Goal: Obtain resource: Download file/media

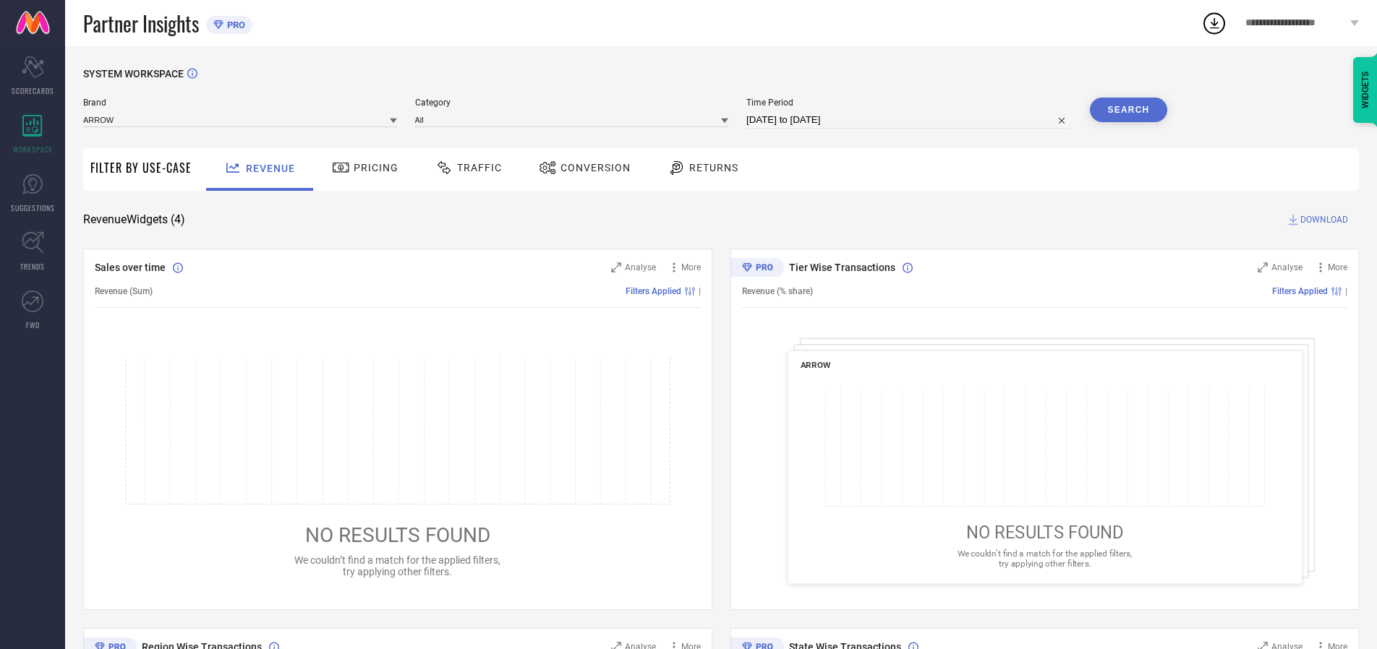
click at [465, 168] on span "Traffic" at bounding box center [479, 168] width 45 height 12
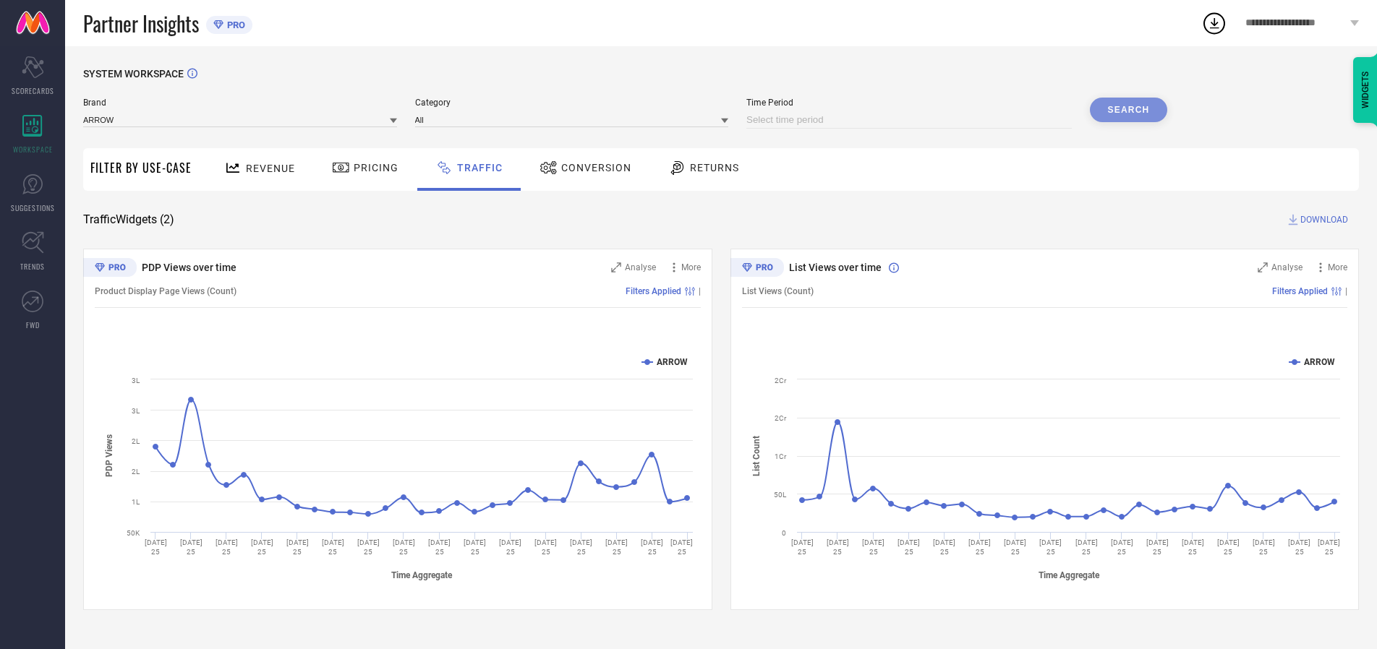
click at [911, 120] on input at bounding box center [908, 119] width 325 height 17
select select "8"
select select "2025"
select select "9"
select select "2025"
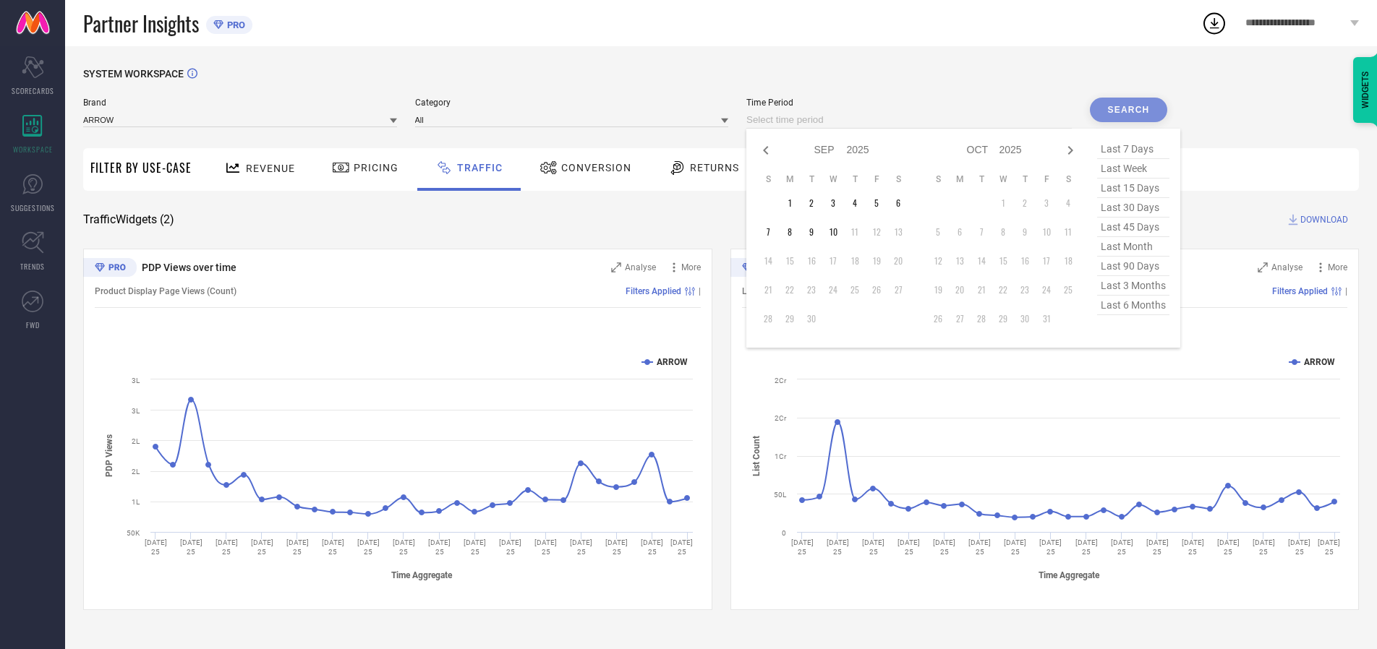
click at [837, 232] on td "10" at bounding box center [833, 232] width 22 height 22
type input "[DATE] to [DATE]"
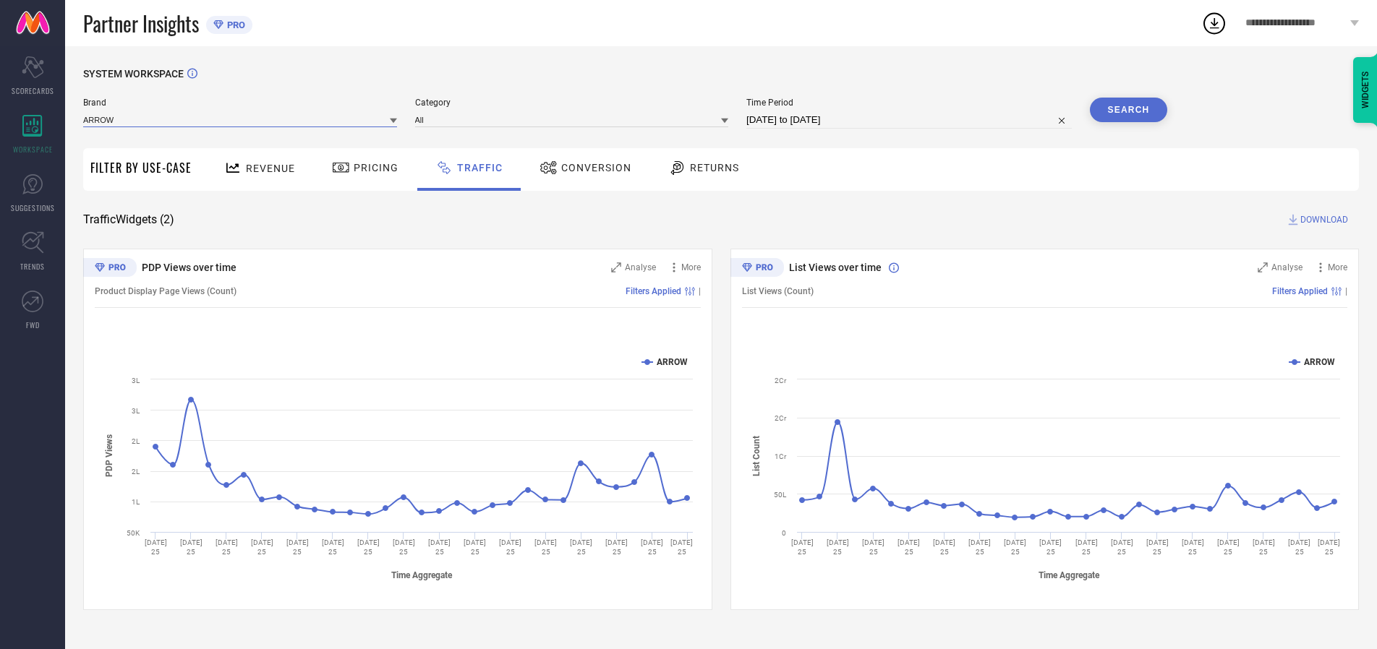
click at [241, 119] on input at bounding box center [240, 119] width 314 height 15
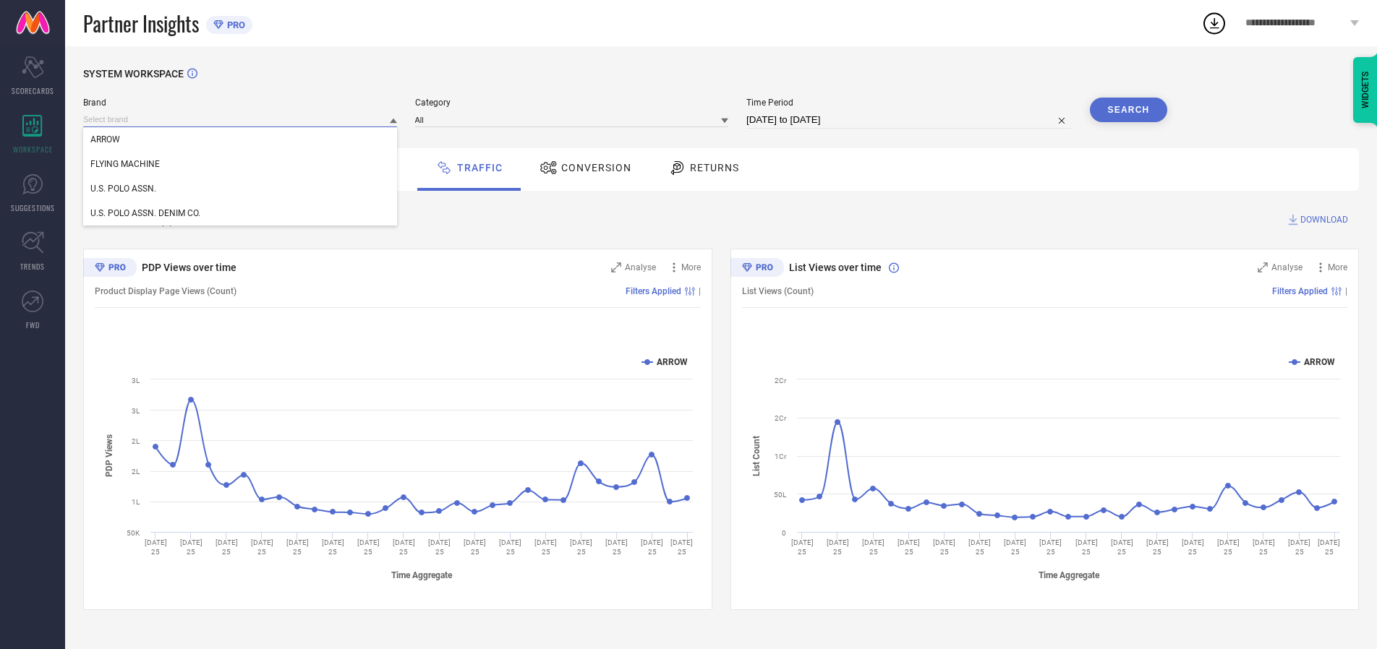
click at [241, 119] on input at bounding box center [240, 119] width 314 height 15
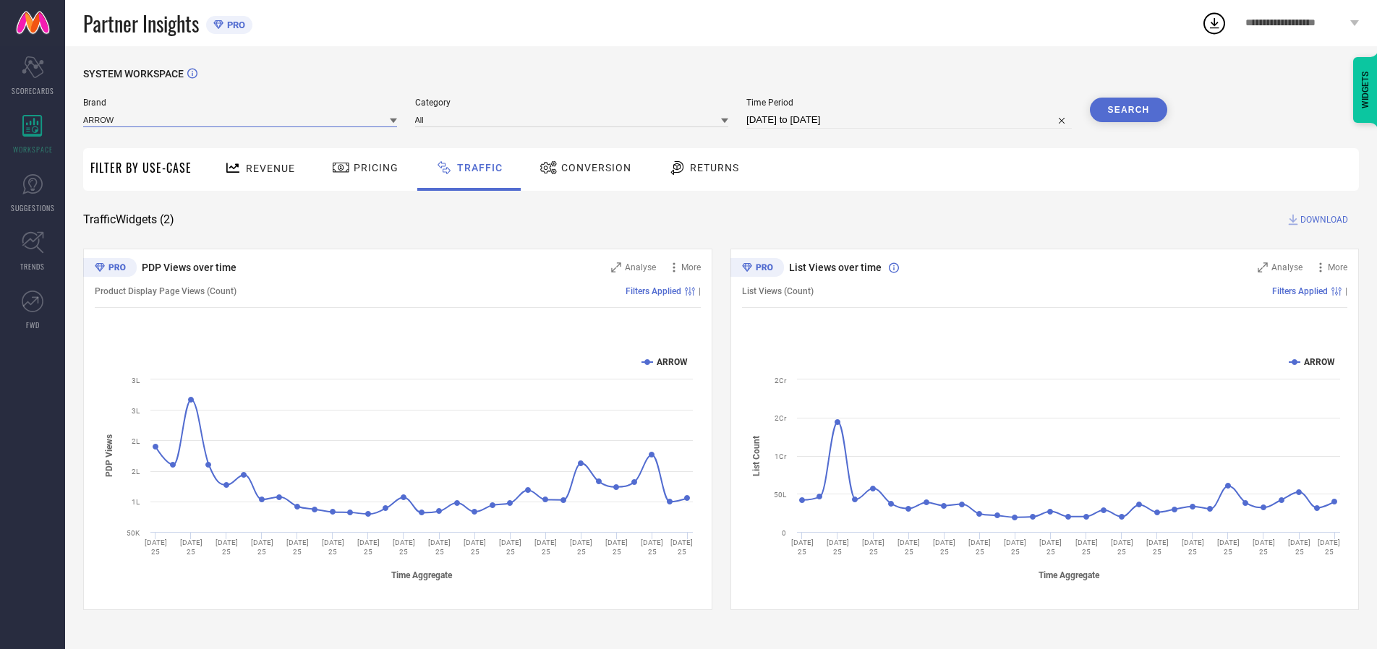
click at [241, 119] on input at bounding box center [240, 119] width 314 height 15
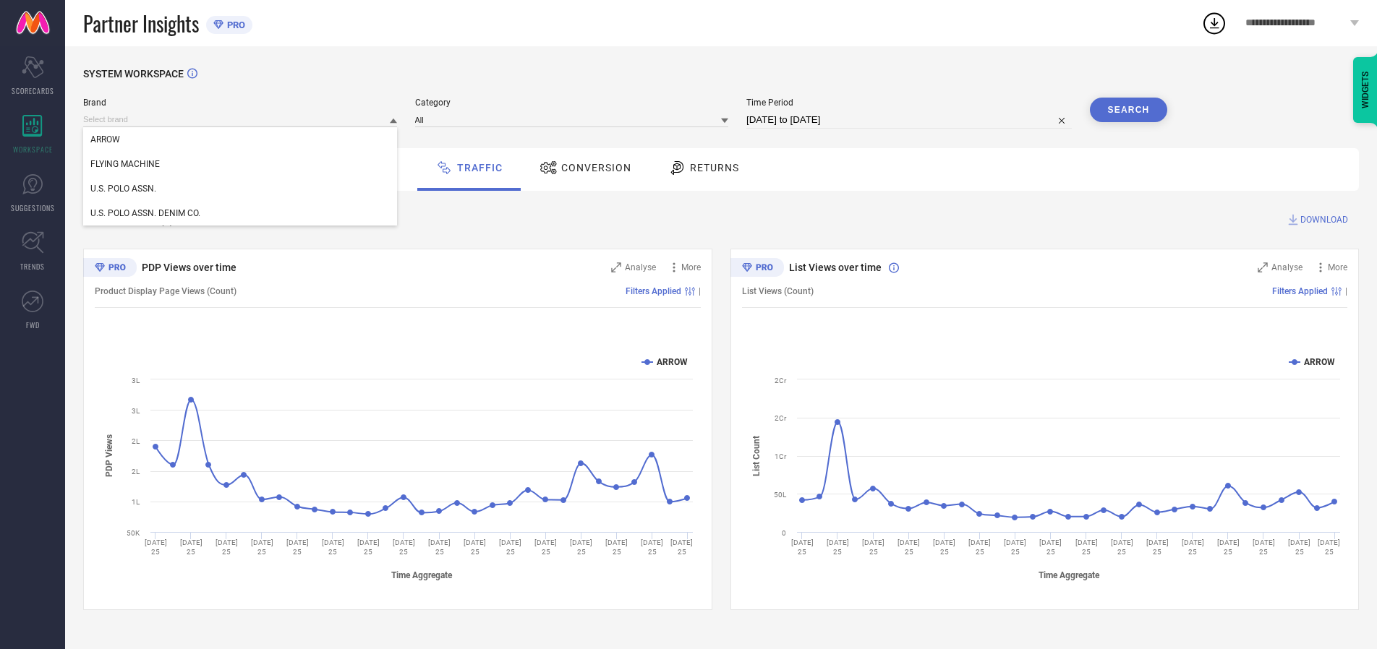
click at [241, 189] on div "U.S. POLO ASSN." at bounding box center [240, 188] width 314 height 25
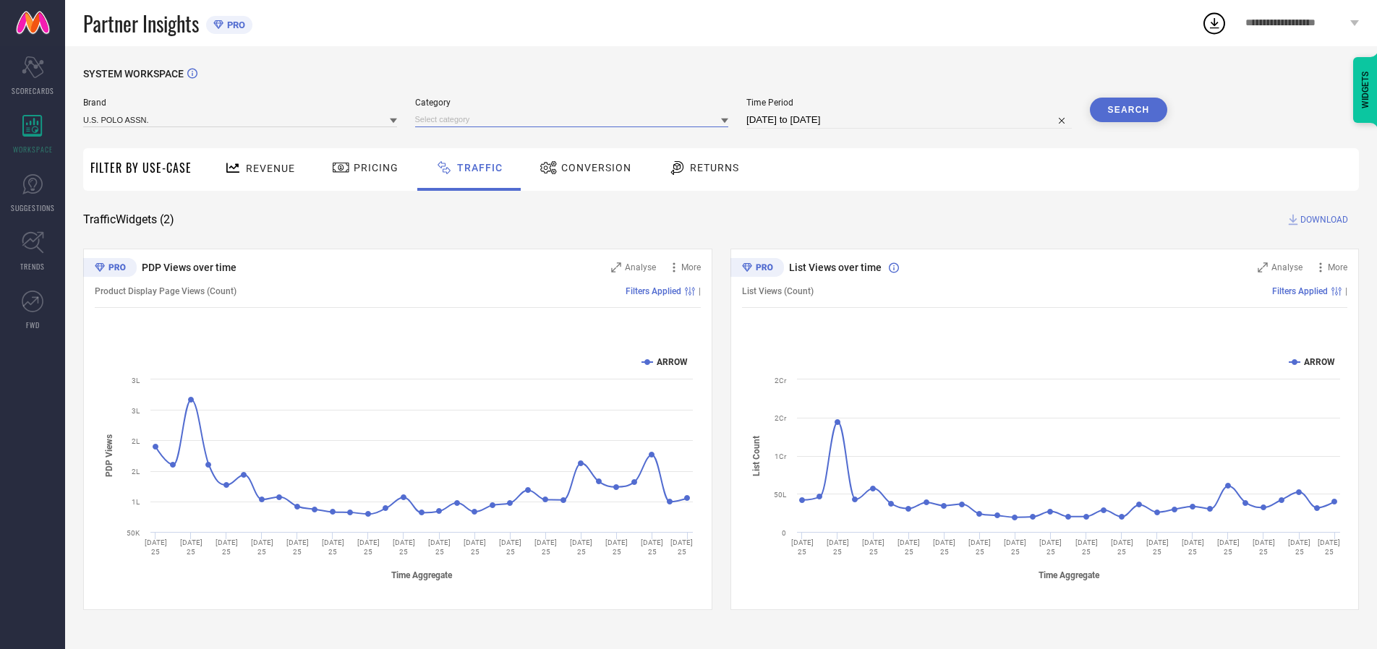
click at [575, 119] on input at bounding box center [572, 119] width 314 height 15
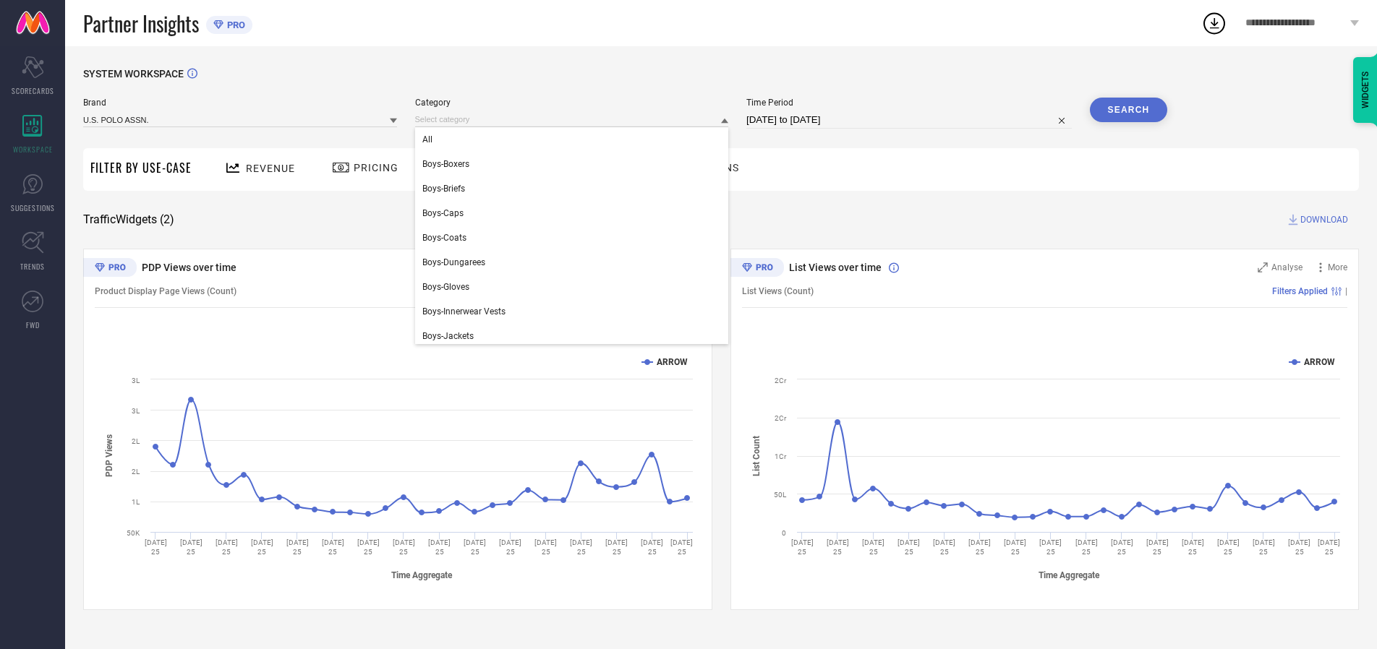
click at [575, 140] on div "All" at bounding box center [572, 139] width 314 height 25
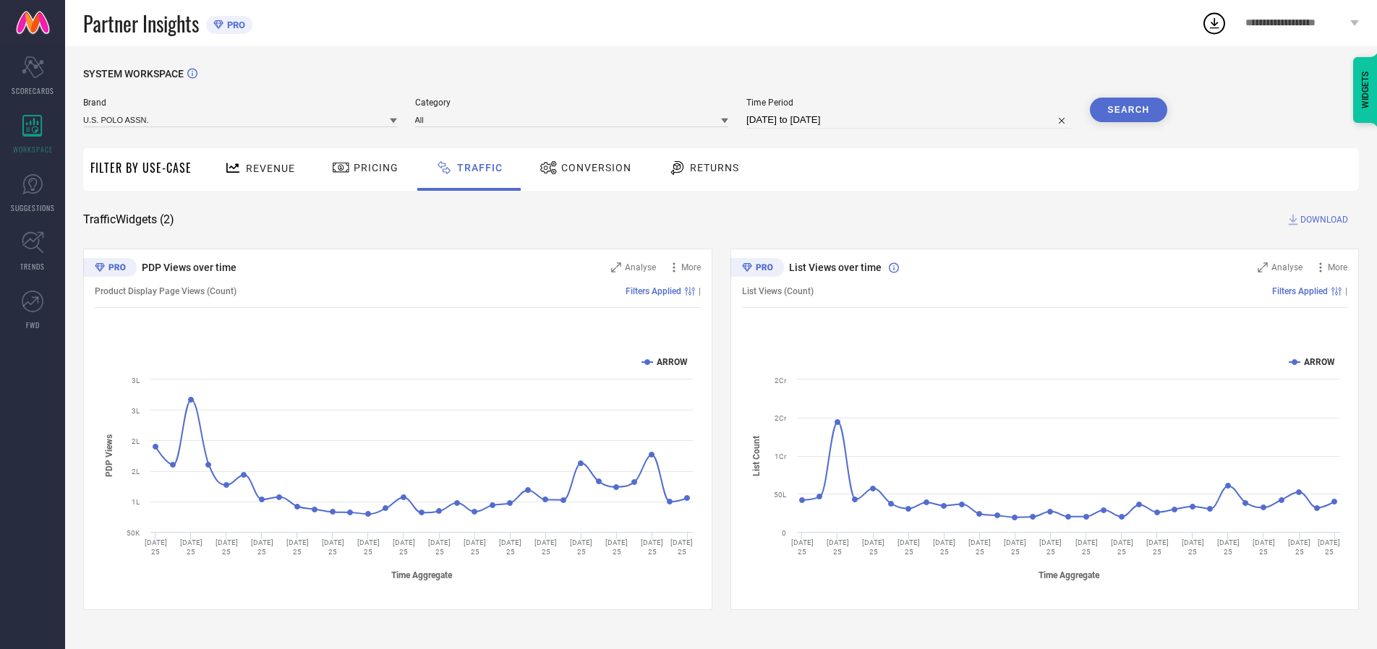
click at [1128, 110] on button "Search" at bounding box center [1129, 110] width 78 height 25
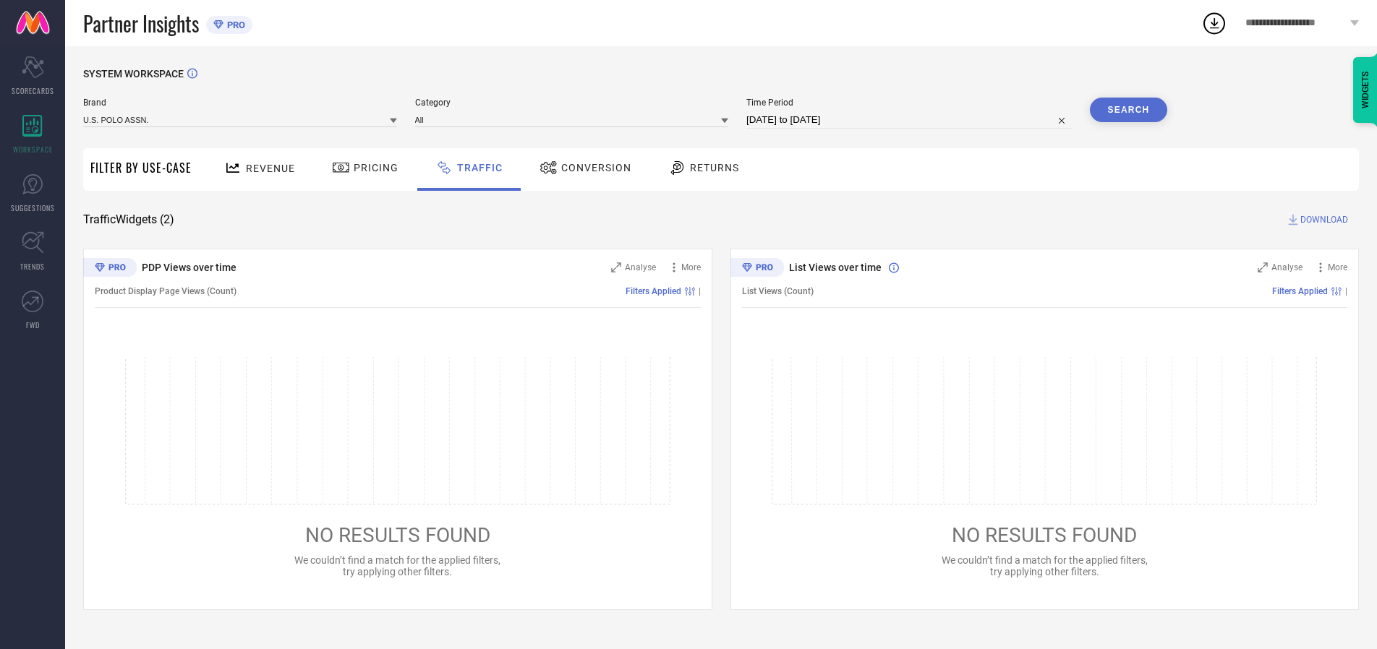
click at [1322, 220] on span "DOWNLOAD" at bounding box center [1324, 220] width 48 height 14
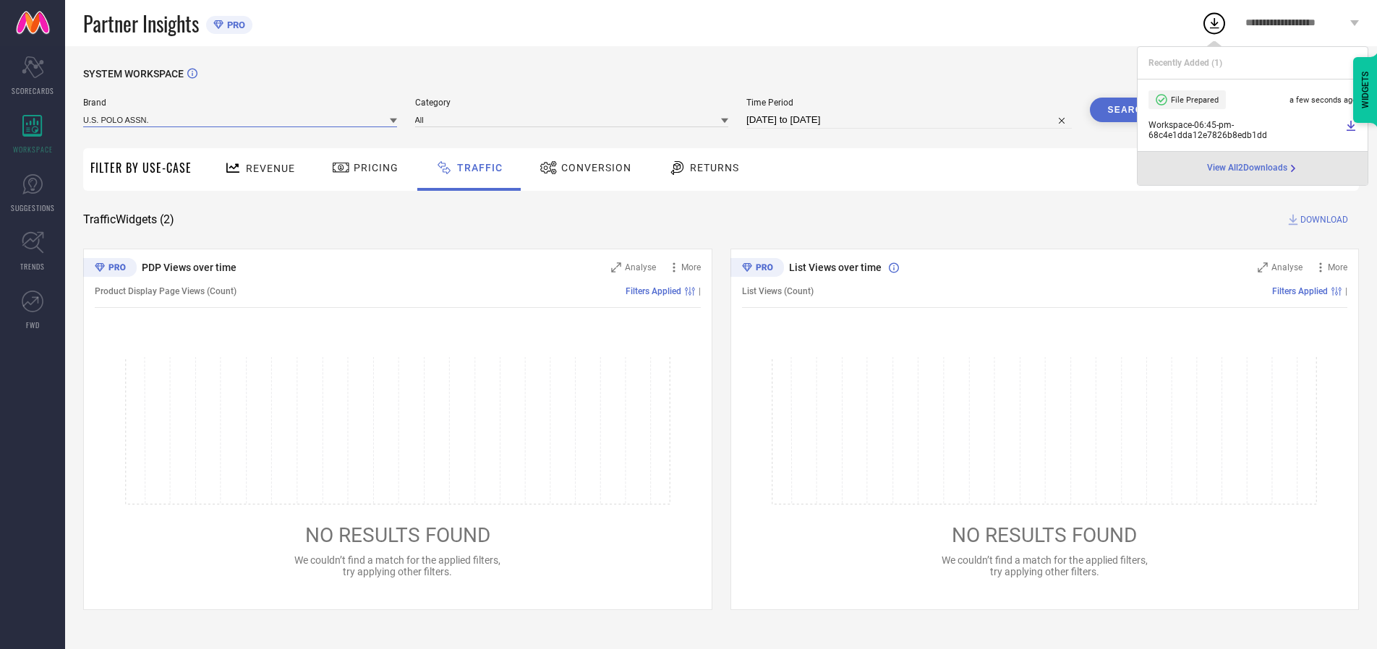
click at [241, 119] on input at bounding box center [240, 119] width 314 height 15
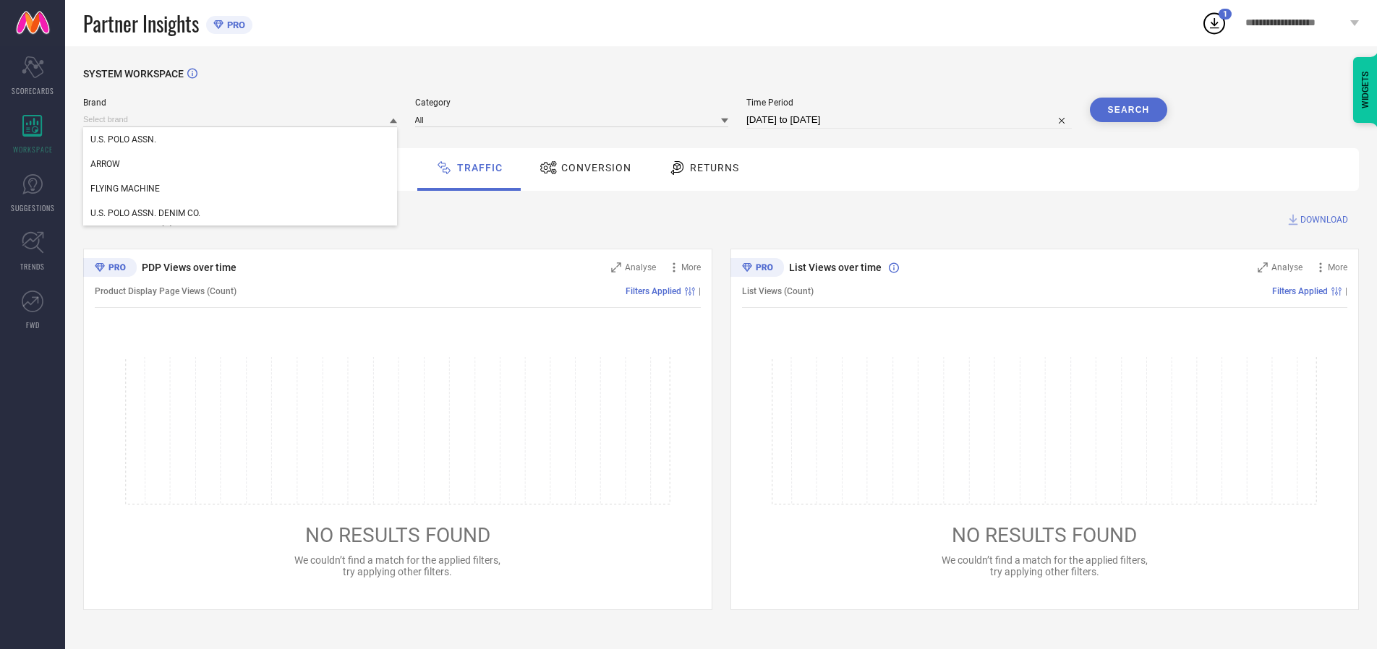
click at [241, 213] on div "U.S. POLO ASSN. DENIM CO." at bounding box center [240, 213] width 314 height 25
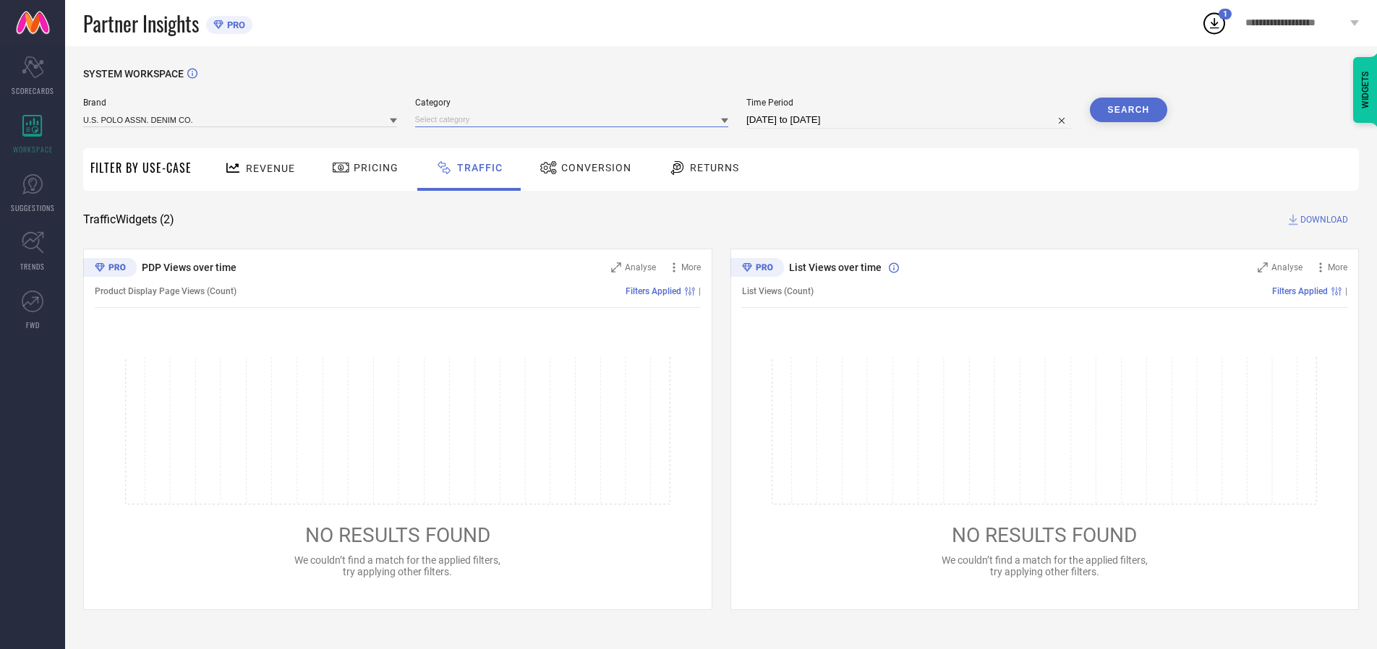
click at [575, 119] on input at bounding box center [572, 119] width 314 height 15
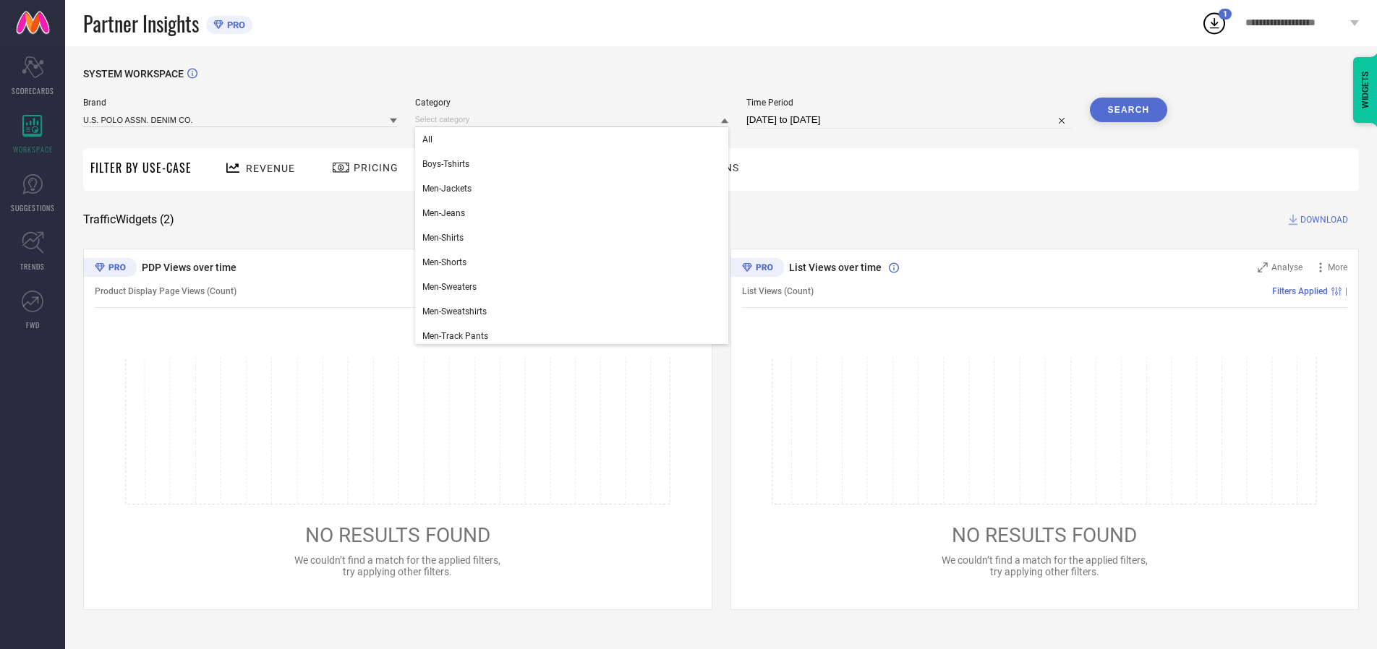
click at [575, 140] on div "All" at bounding box center [572, 139] width 314 height 25
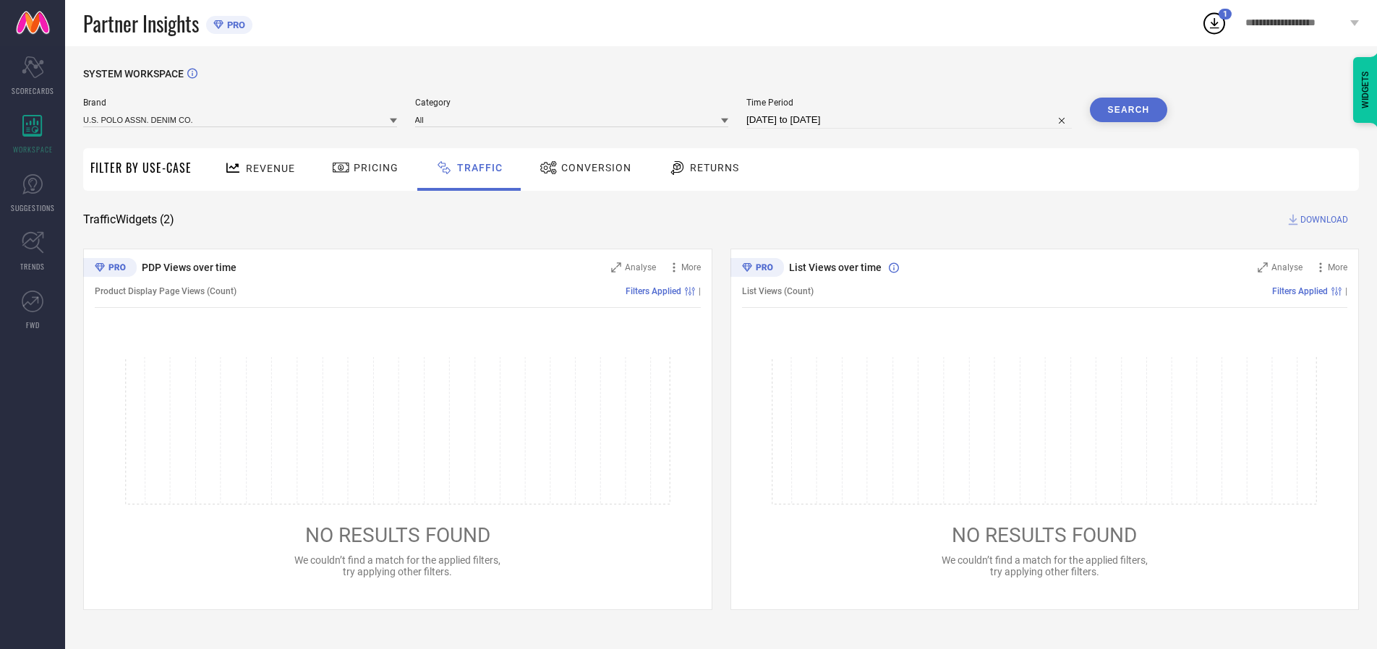
click at [1128, 110] on button "Search" at bounding box center [1129, 110] width 78 height 25
click at [1322, 220] on span "DOWNLOAD" at bounding box center [1324, 220] width 48 height 14
